Goal: Transaction & Acquisition: Purchase product/service

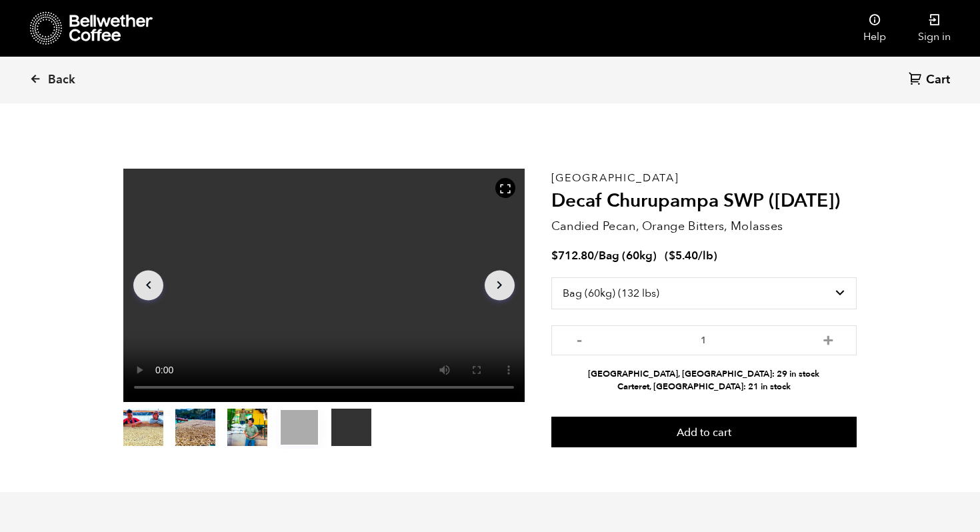
select select "bag-3"
click at [79, 19] on icon at bounding box center [110, 28] width 83 height 27
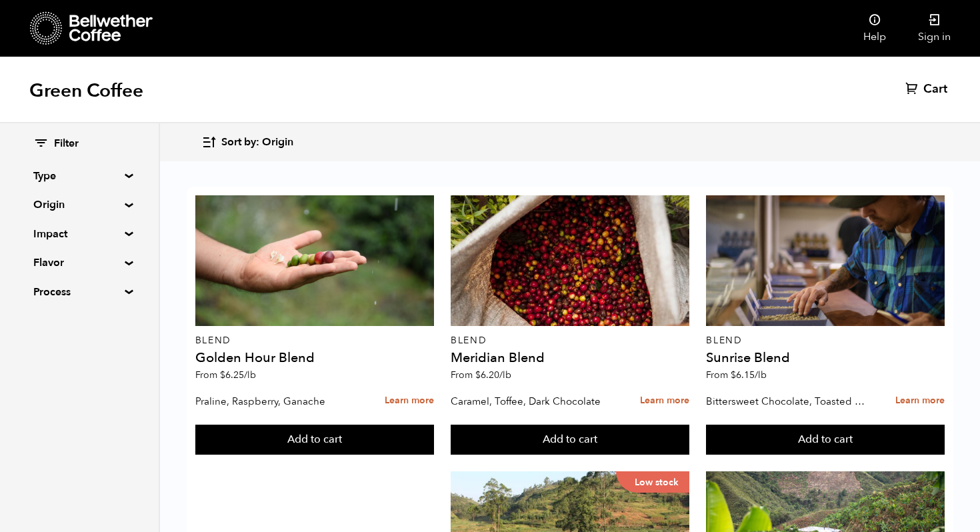
scroll to position [1623, 0]
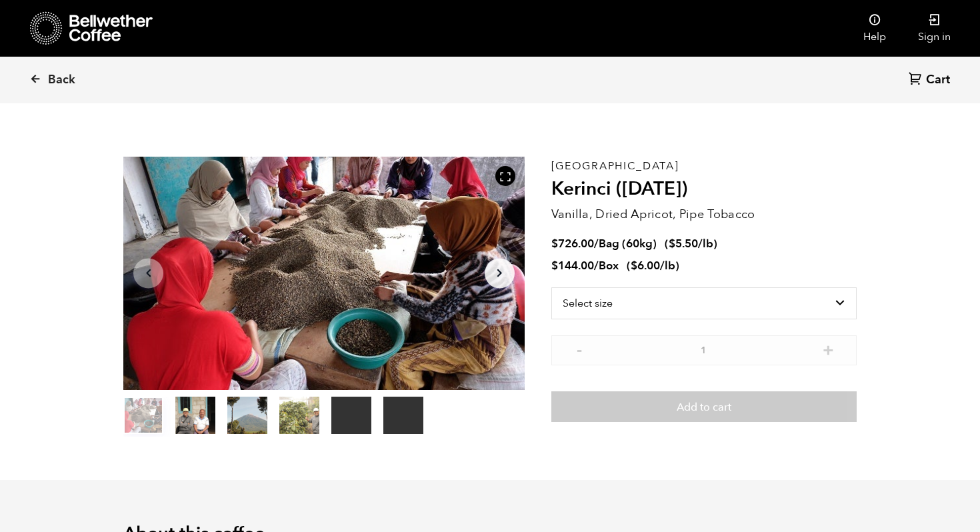
scroll to position [16, 0]
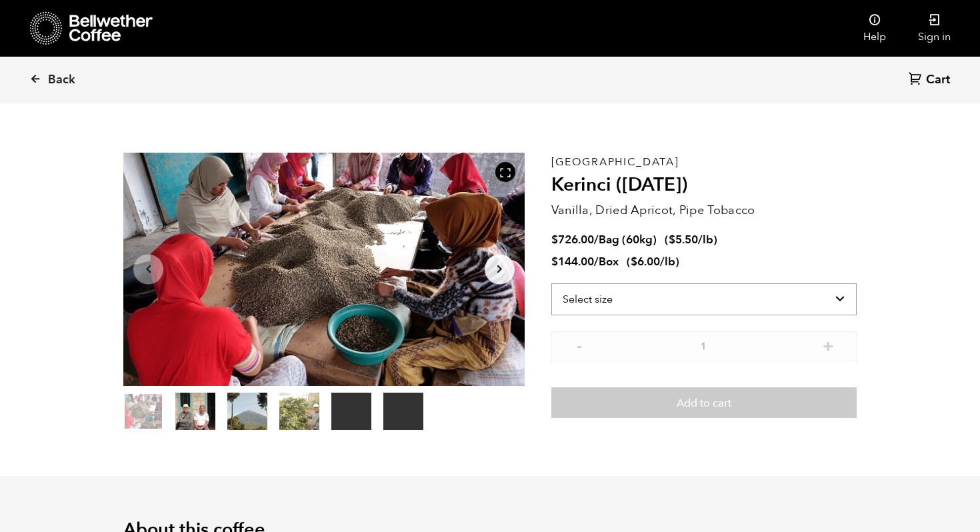
click at [638, 299] on select "Select size Bag (60kg) (132 lbs) Box (24 lbs)" at bounding box center [703, 299] width 305 height 32
select select "bag-3"
click at [551, 283] on select "Select size Bag (60kg) (132 lbs) Box (24 lbs)" at bounding box center [703, 299] width 305 height 32
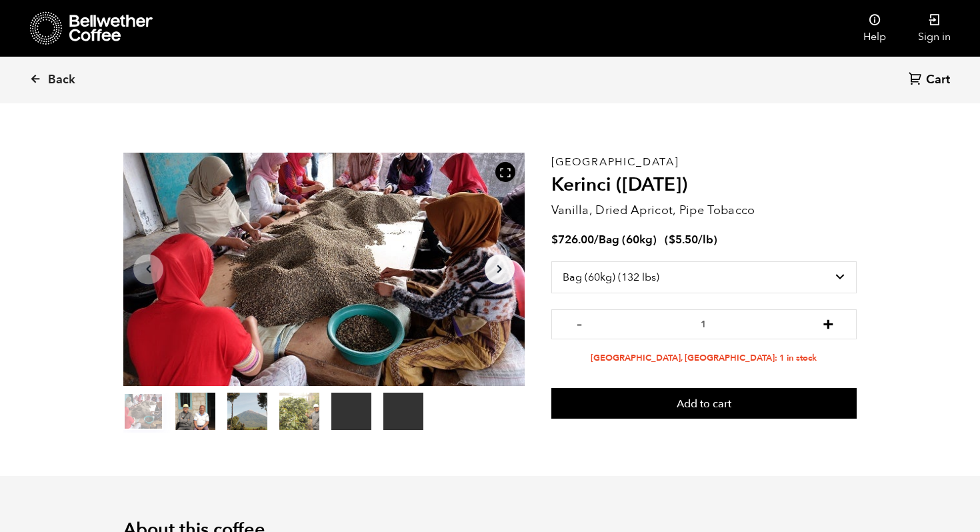
click at [826, 321] on button "+" at bounding box center [828, 322] width 17 height 13
click at [92, 23] on icon at bounding box center [110, 28] width 83 height 27
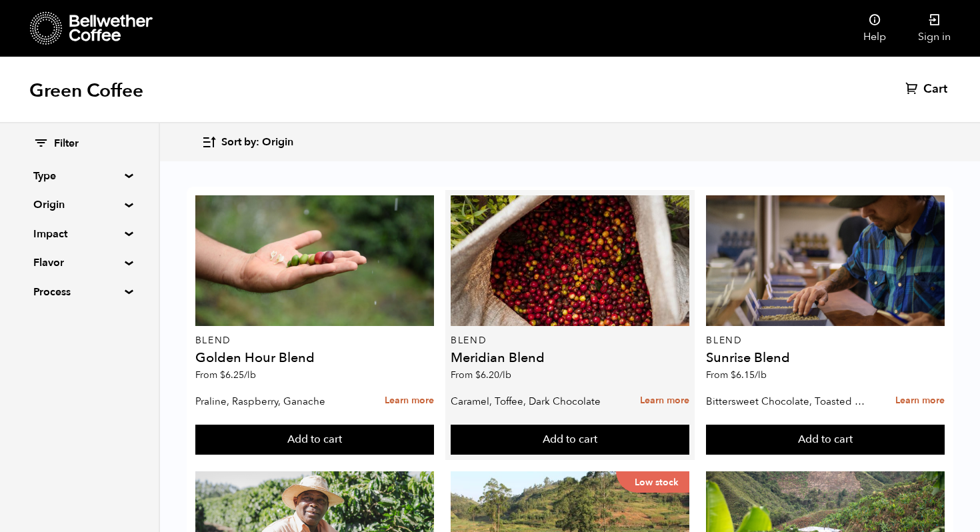
scroll to position [60, 0]
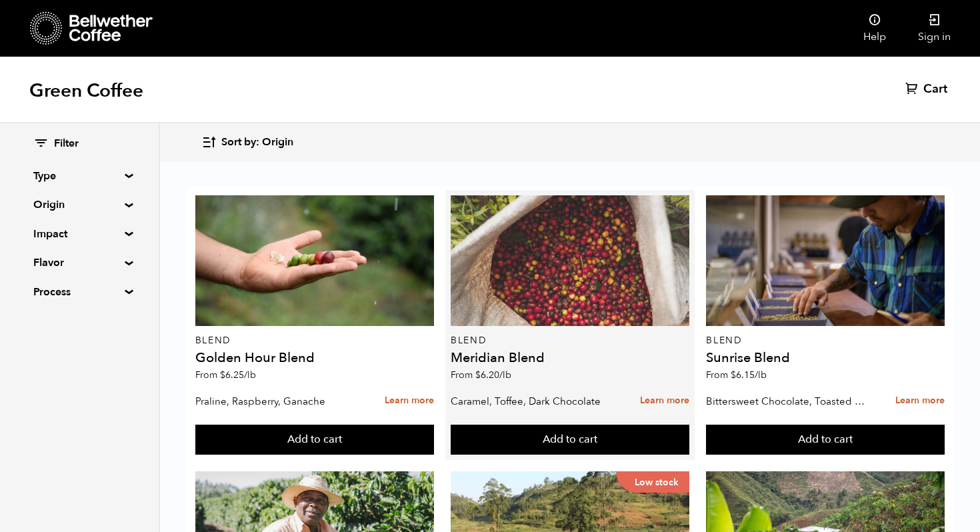
click at [547, 237] on div at bounding box center [570, 260] width 239 height 131
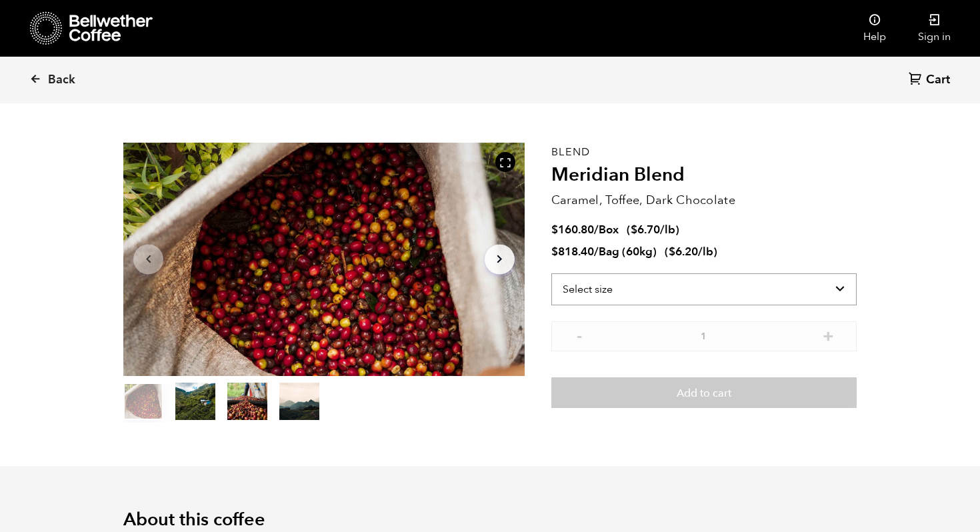
click at [684, 295] on select "Select size Bag (60kg) (132 lbs) Box (24 lbs)" at bounding box center [703, 289] width 305 height 32
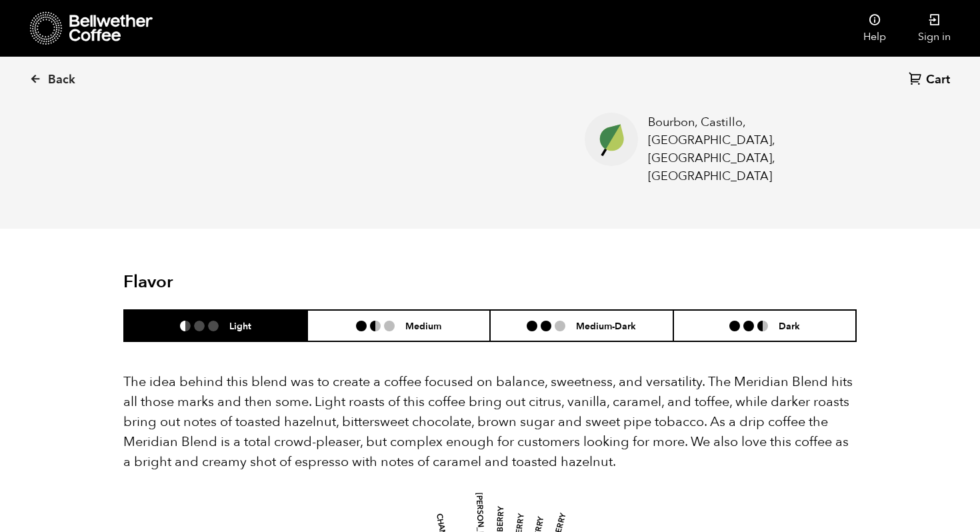
scroll to position [637, 0]
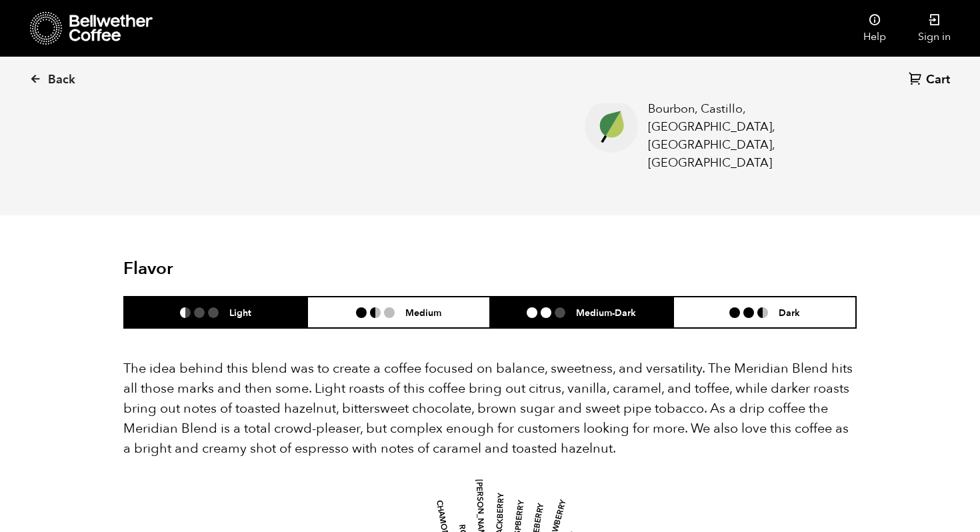
click at [588, 307] on h6 "Medium-Dark" at bounding box center [606, 312] width 60 height 11
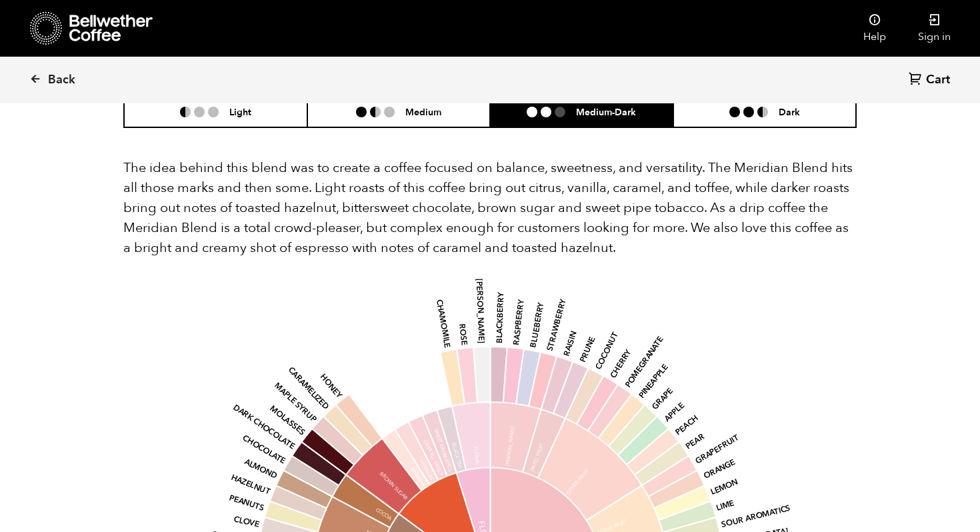
scroll to position [767, 0]
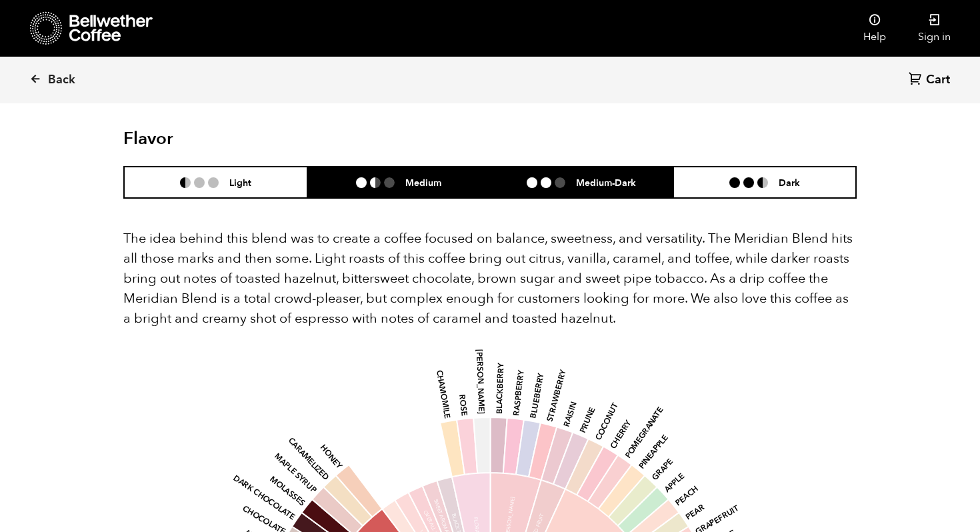
click at [433, 177] on h6 "Medium" at bounding box center [423, 182] width 36 height 11
click at [573, 177] on ul at bounding box center [551, 182] width 49 height 11
click at [413, 177] on h6 "Medium" at bounding box center [423, 182] width 36 height 11
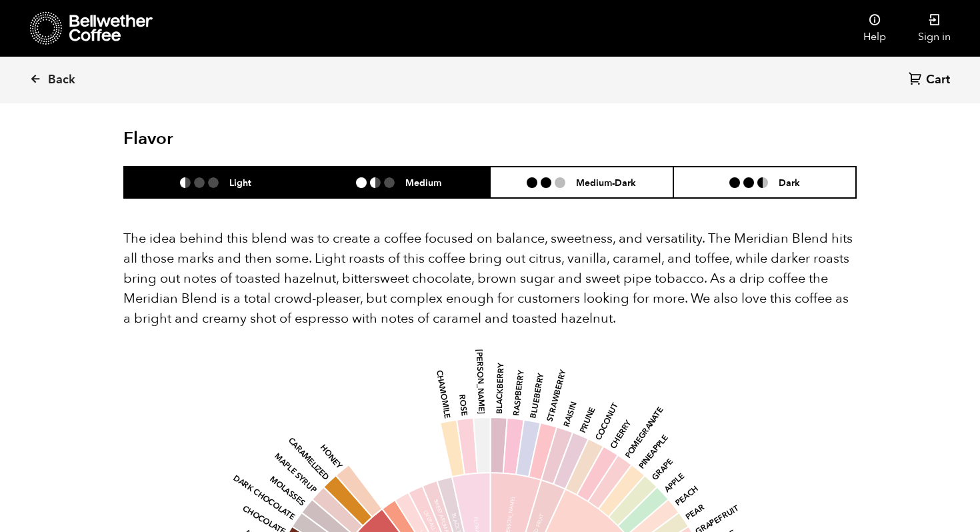
click at [221, 177] on ul at bounding box center [204, 182] width 49 height 11
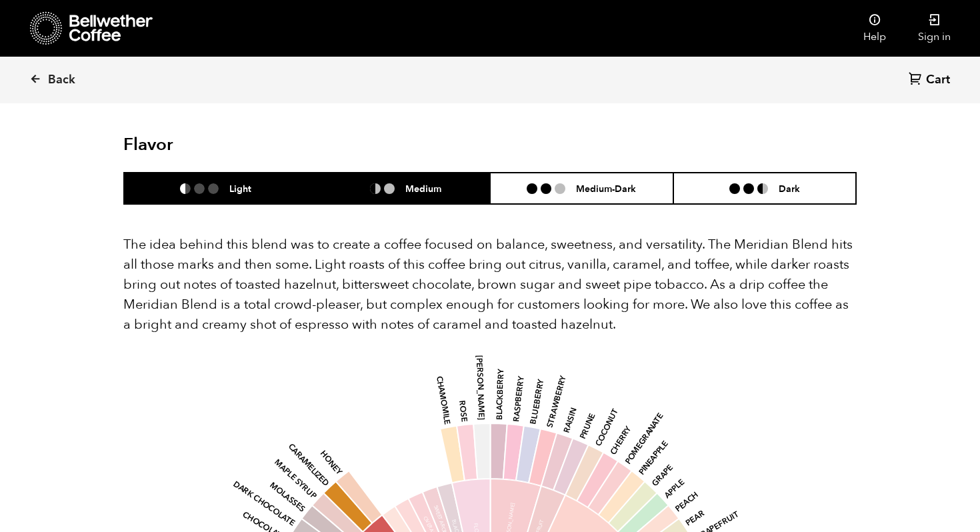
scroll to position [739, 0]
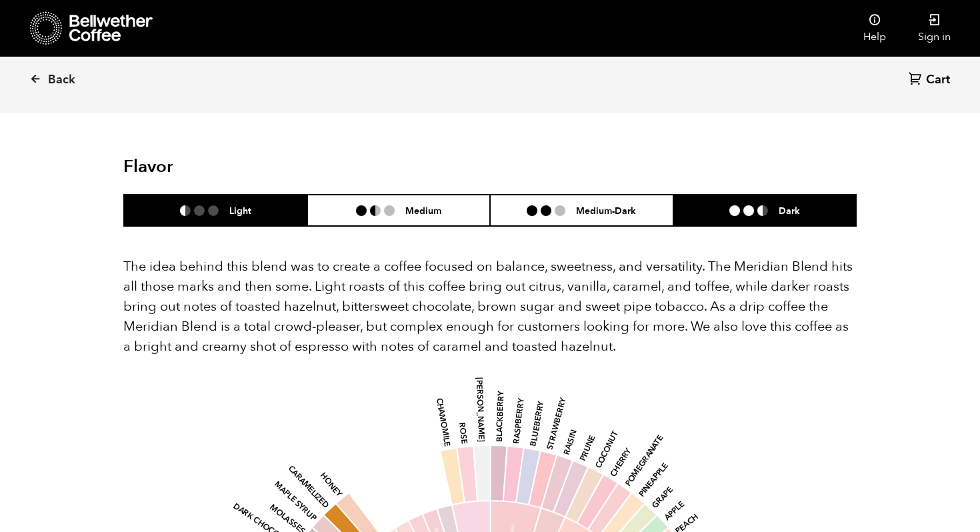
click at [706, 195] on li "Dark" at bounding box center [764, 210] width 183 height 31
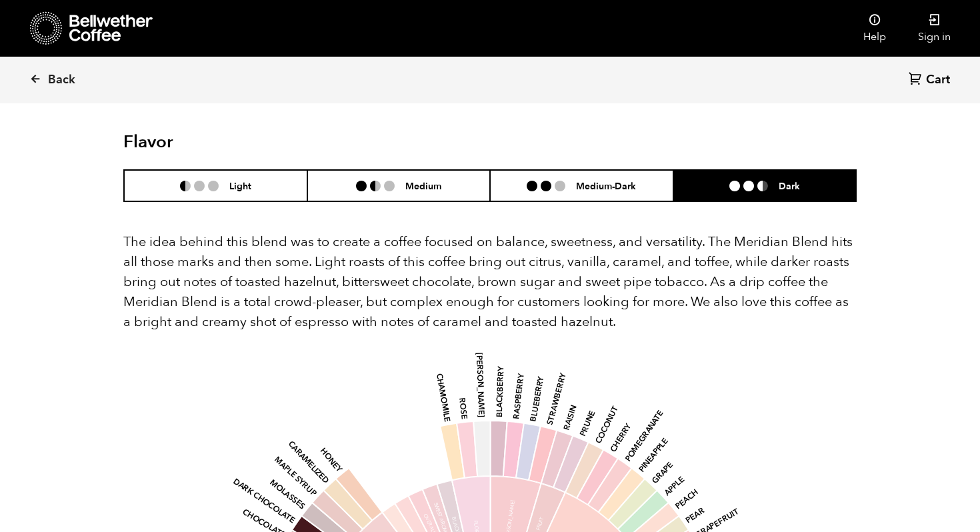
scroll to position [695, 0]
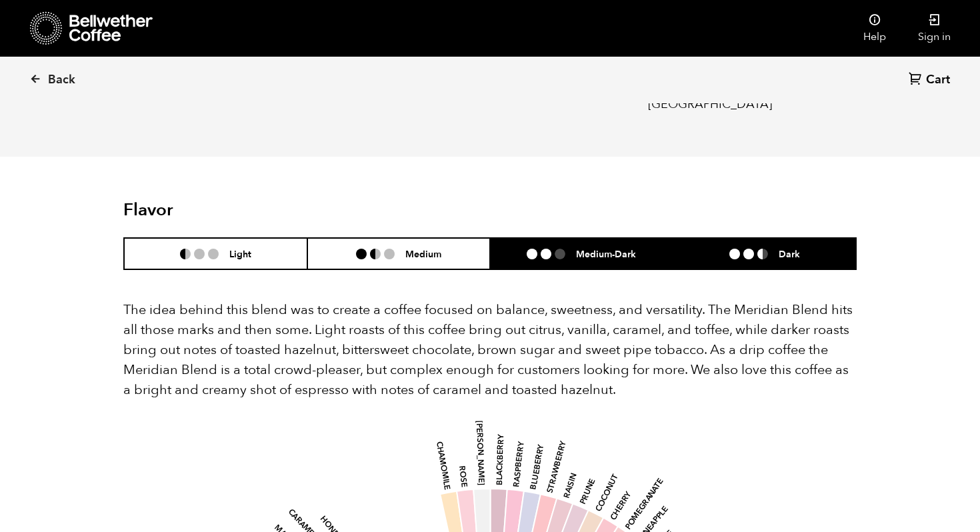
click at [567, 238] on li "Medium-Dark" at bounding box center [581, 253] width 183 height 31
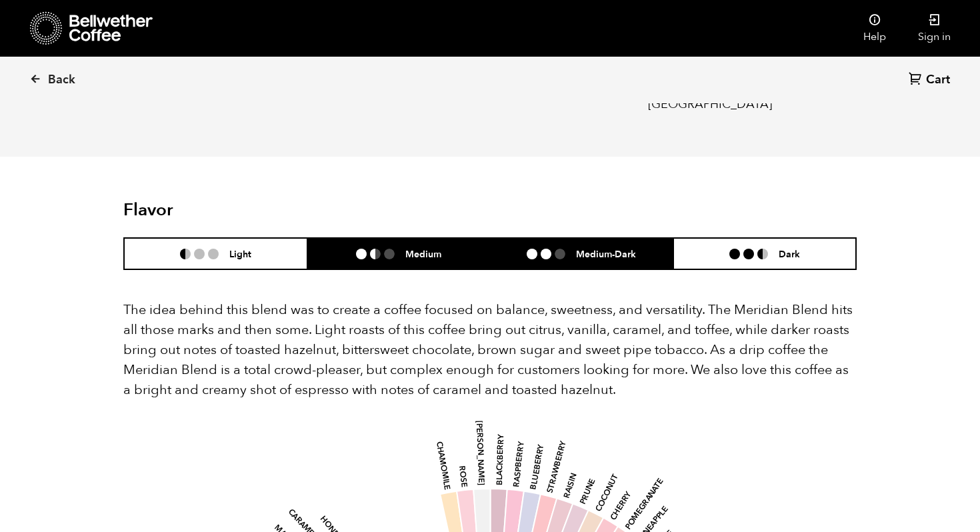
click at [469, 238] on li "Medium" at bounding box center [398, 253] width 183 height 31
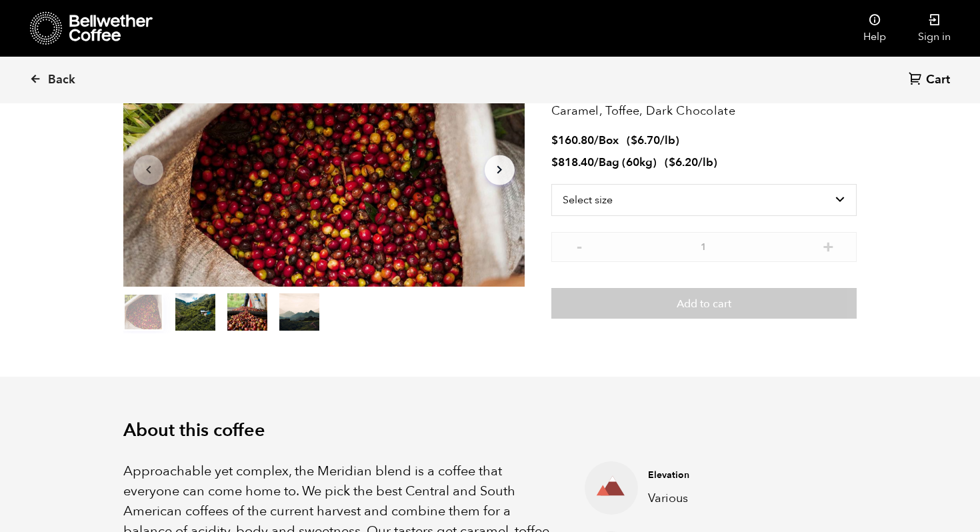
scroll to position [0, 0]
